Goal: Obtain resource: Obtain resource

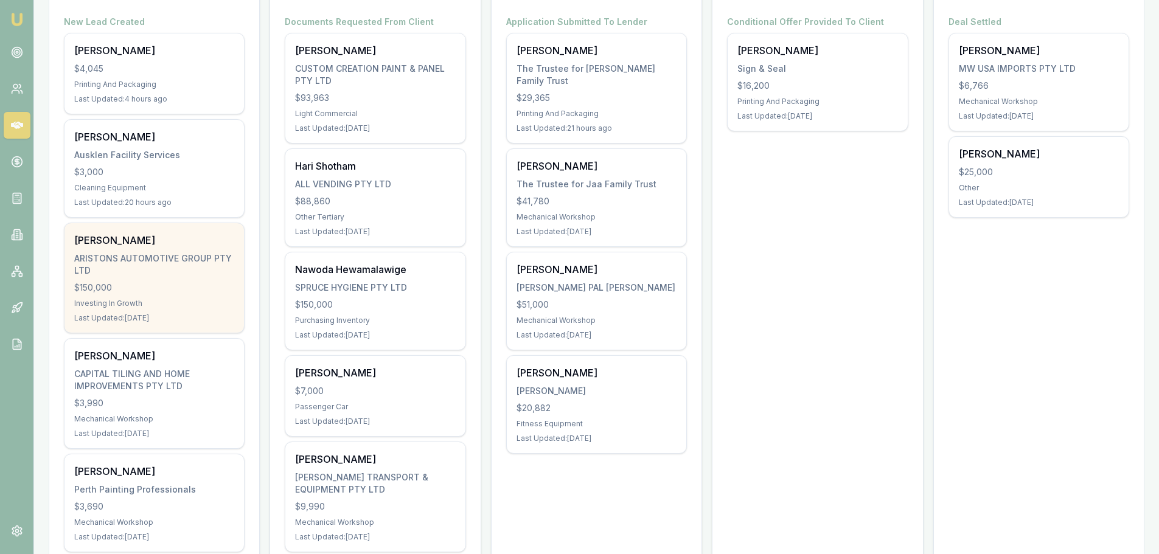
scroll to position [243, 0]
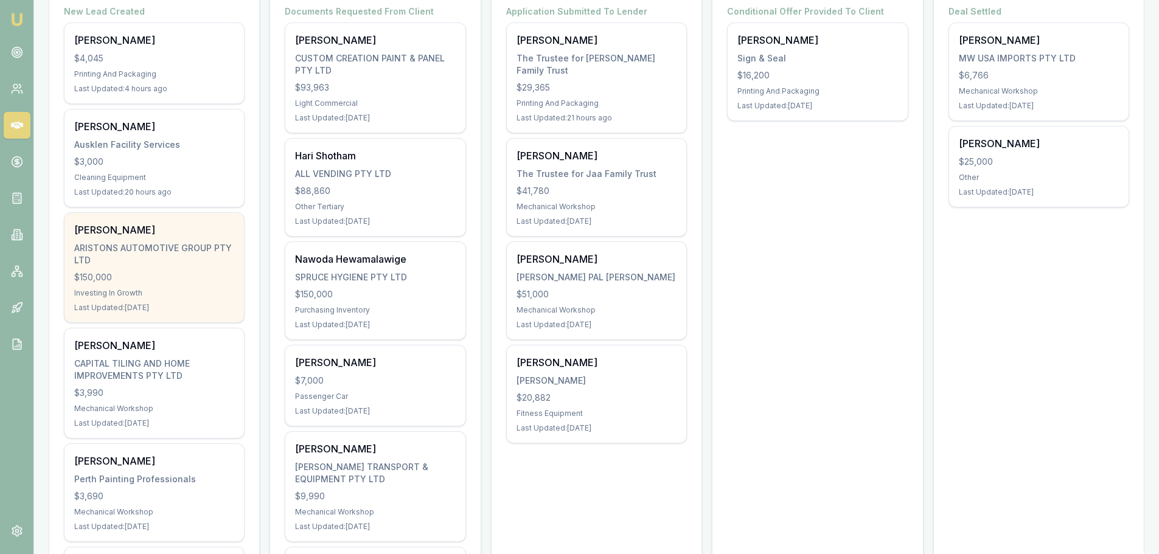
click at [115, 252] on div "ARISTONS AUTOMOTIVE GROUP PTY LTD" at bounding box center [154, 254] width 160 height 24
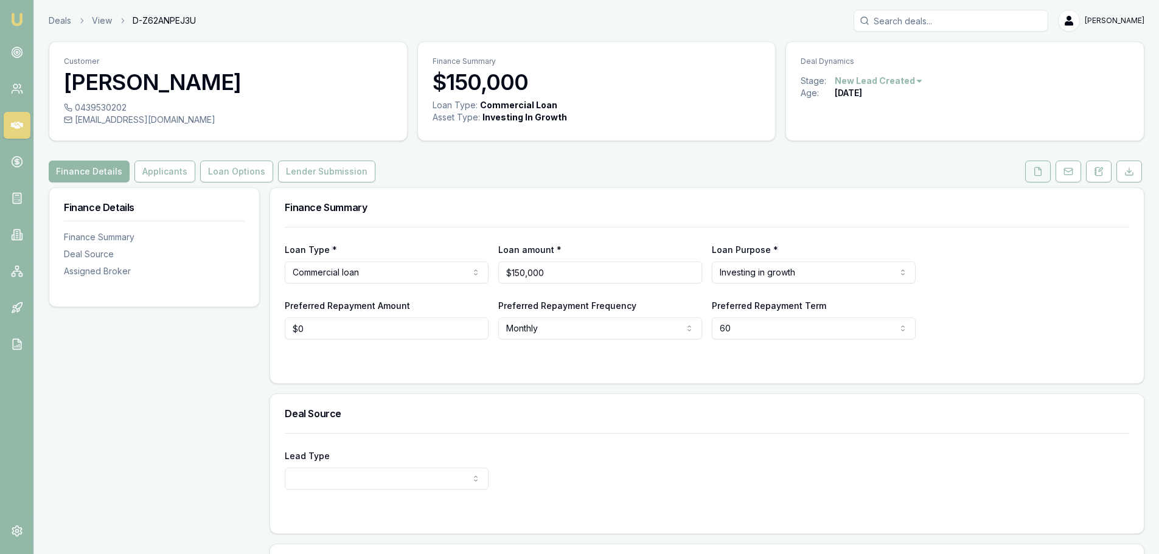
click at [1033, 173] on button at bounding box center [1038, 172] width 26 height 22
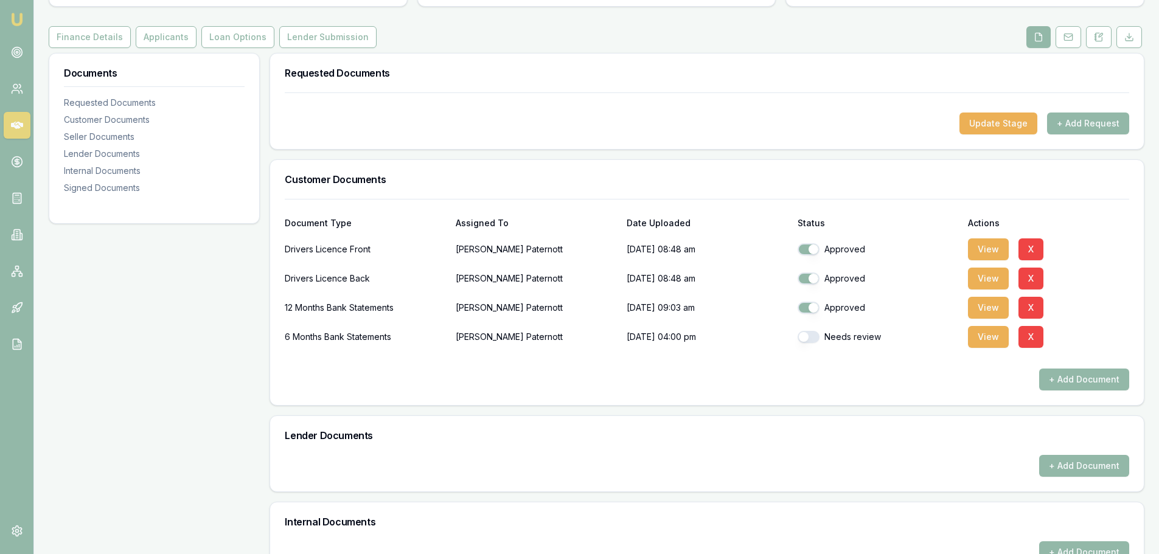
scroll to position [182, 0]
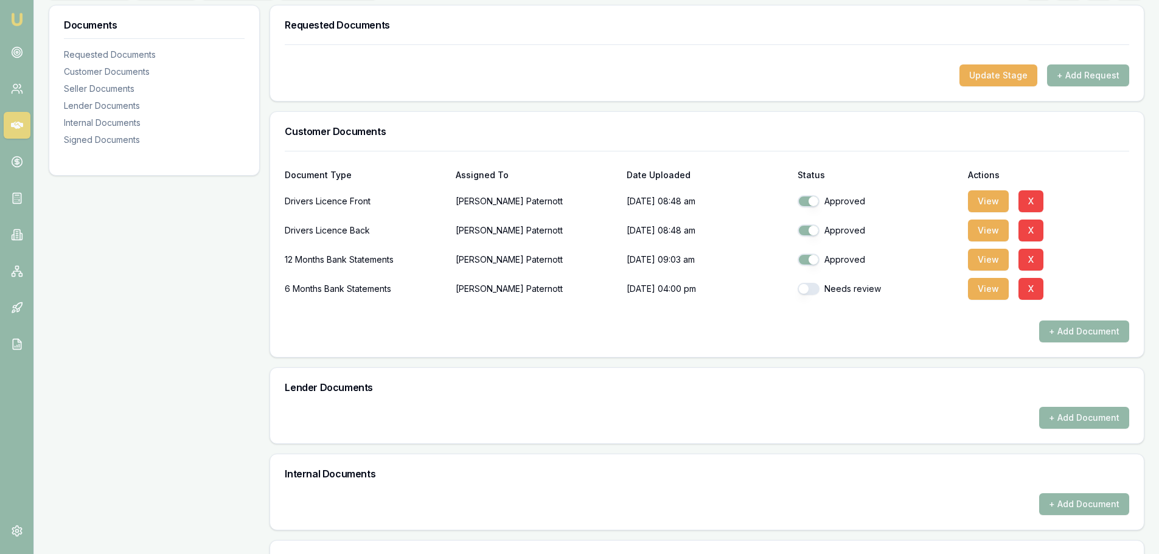
click at [809, 294] on button "button" at bounding box center [808, 289] width 22 height 12
checkbox input "true"
click at [990, 288] on button "View" at bounding box center [988, 289] width 41 height 22
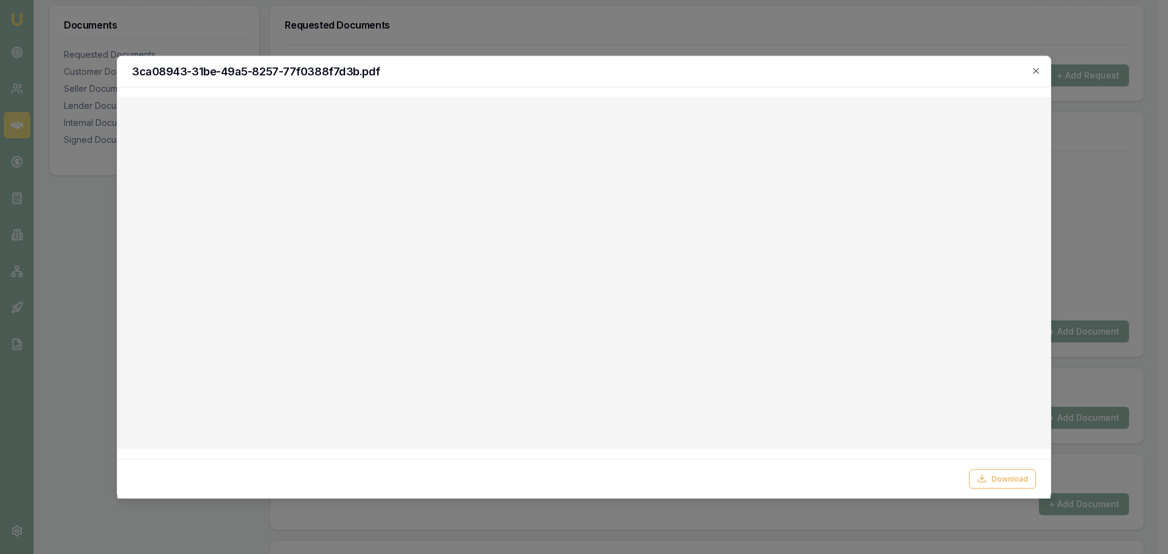
click at [1041, 72] on div "3ca08943-31be-49a5-8257-77f0388f7d3b.pdf" at bounding box center [583, 71] width 933 height 31
click at [1034, 69] on icon "button" at bounding box center [1035, 70] width 5 height 5
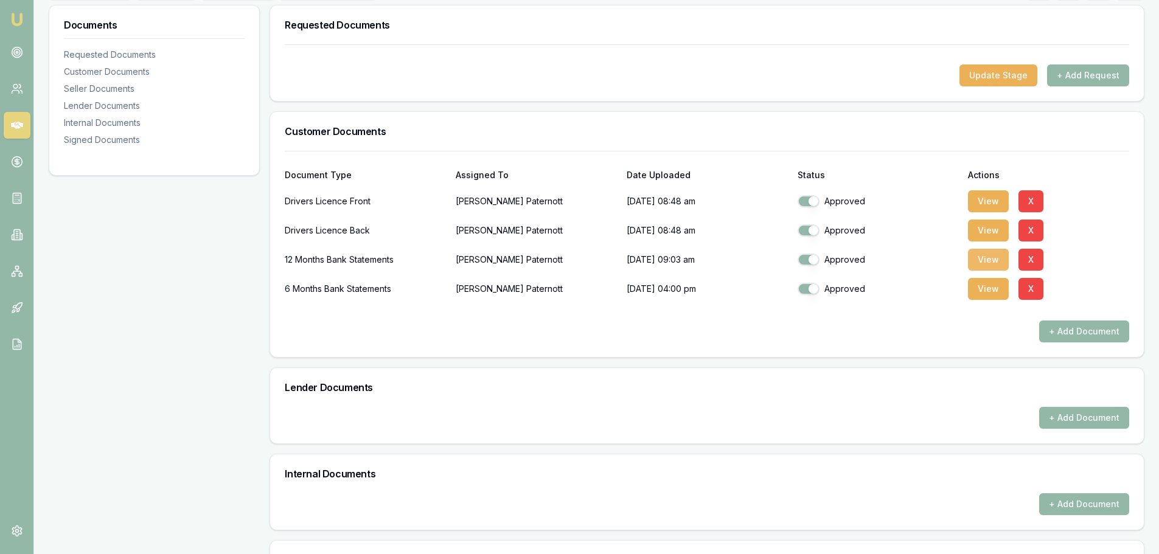
click at [983, 258] on button "View" at bounding box center [988, 260] width 41 height 22
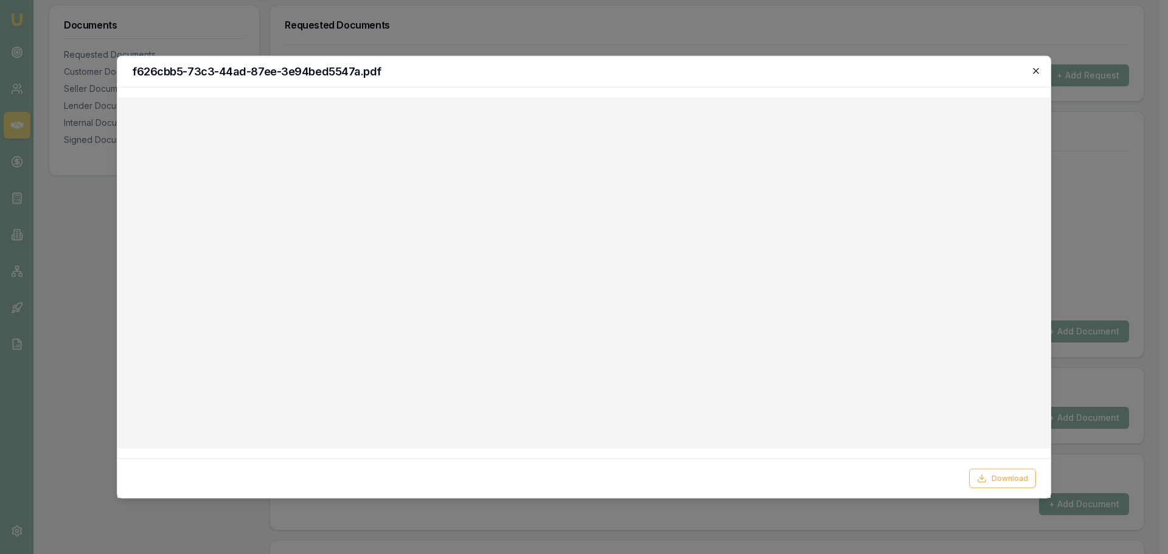
click at [1038, 69] on icon "button" at bounding box center [1036, 71] width 10 height 10
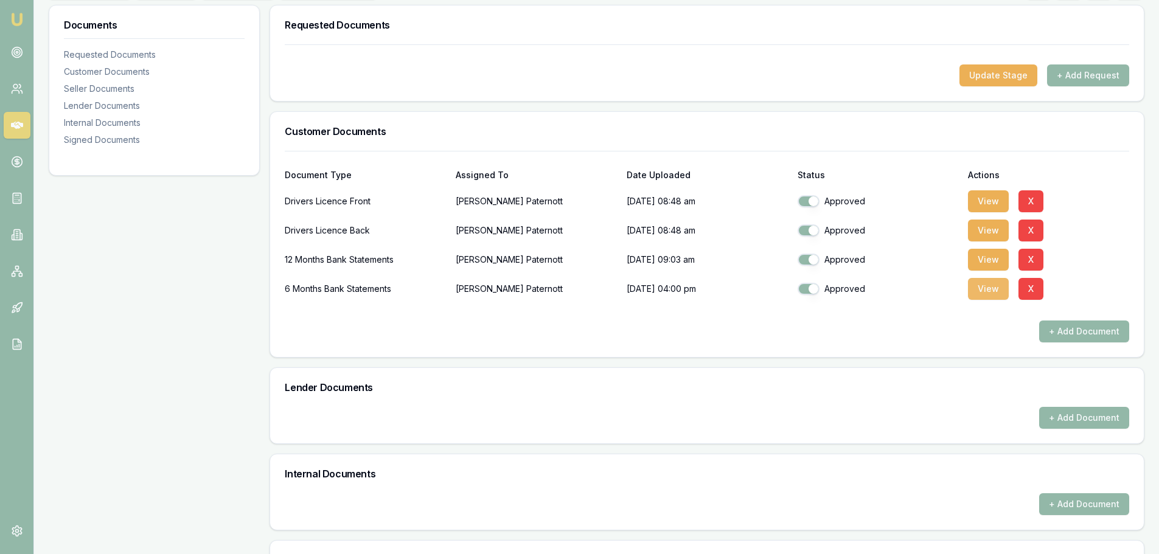
click at [996, 296] on button "View" at bounding box center [988, 289] width 41 height 22
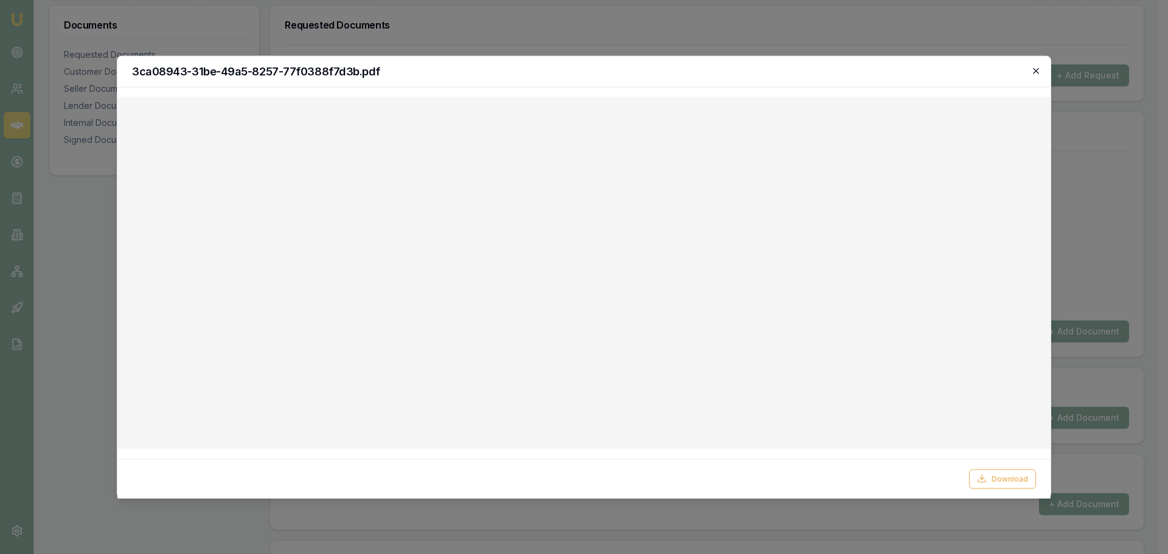
click at [1035, 71] on icon "button" at bounding box center [1036, 71] width 10 height 10
